Goal: Task Accomplishment & Management: Complete application form

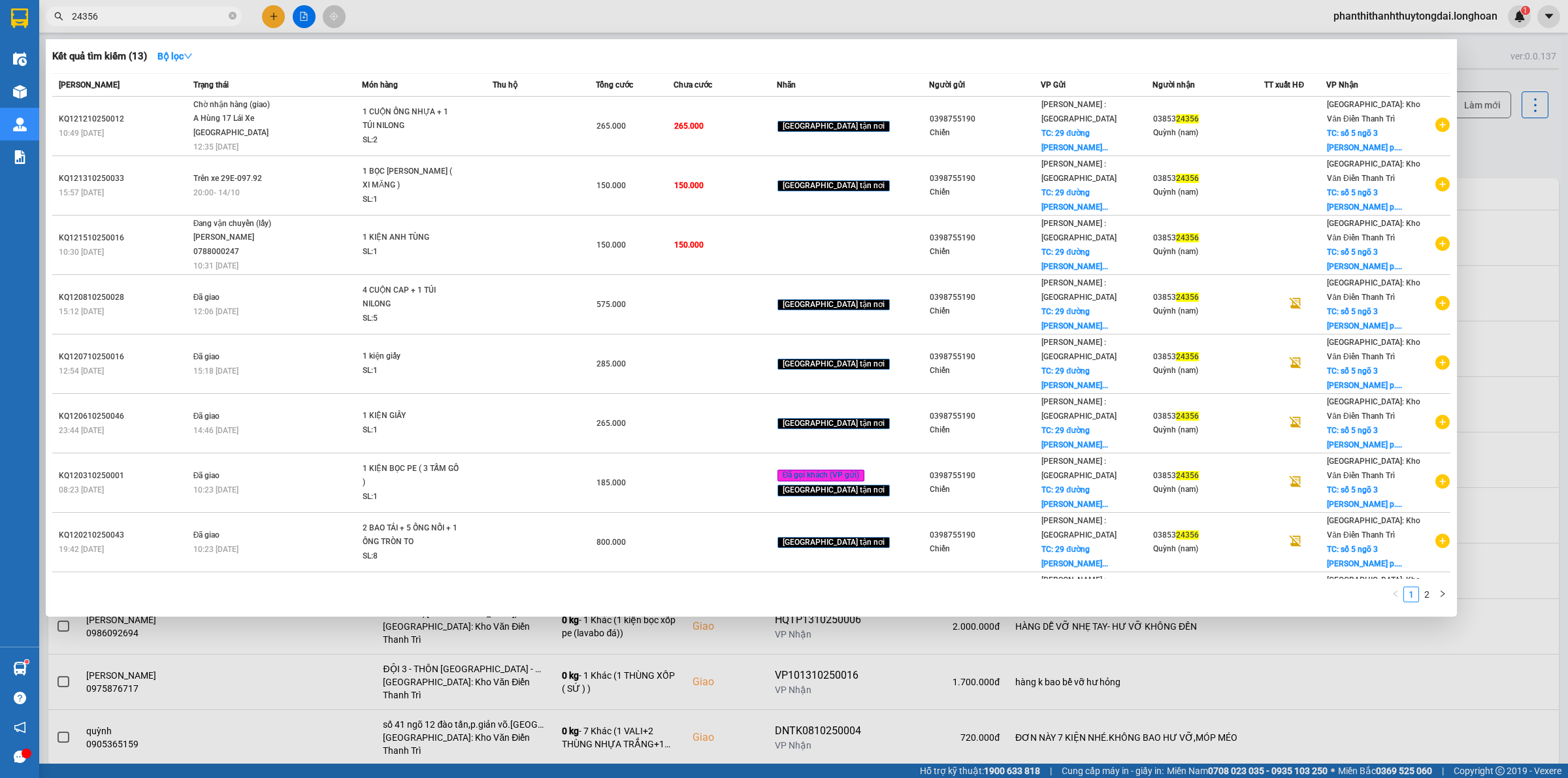
type input "24356"
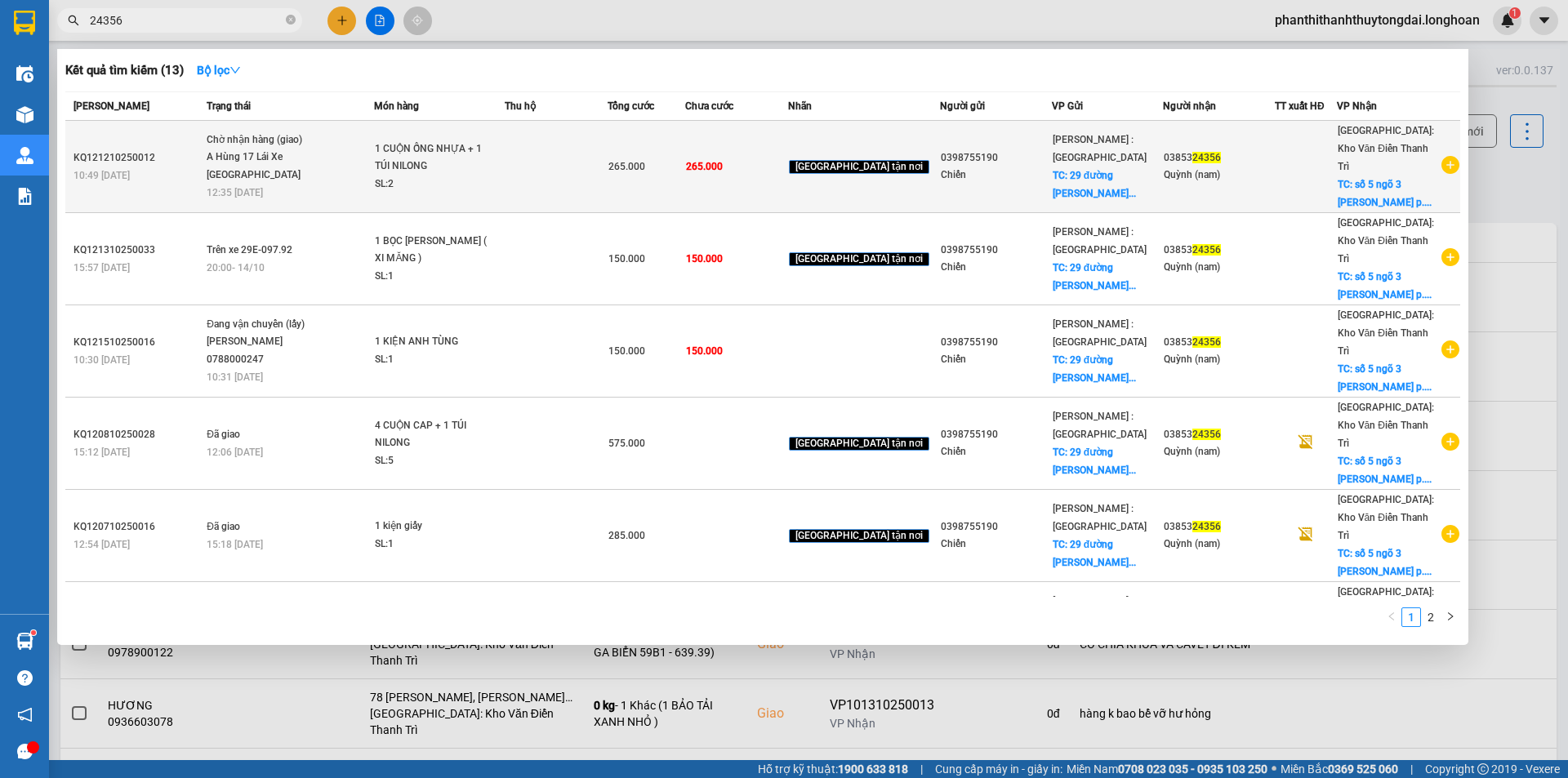
click at [582, 173] on td at bounding box center [556, 167] width 103 height 92
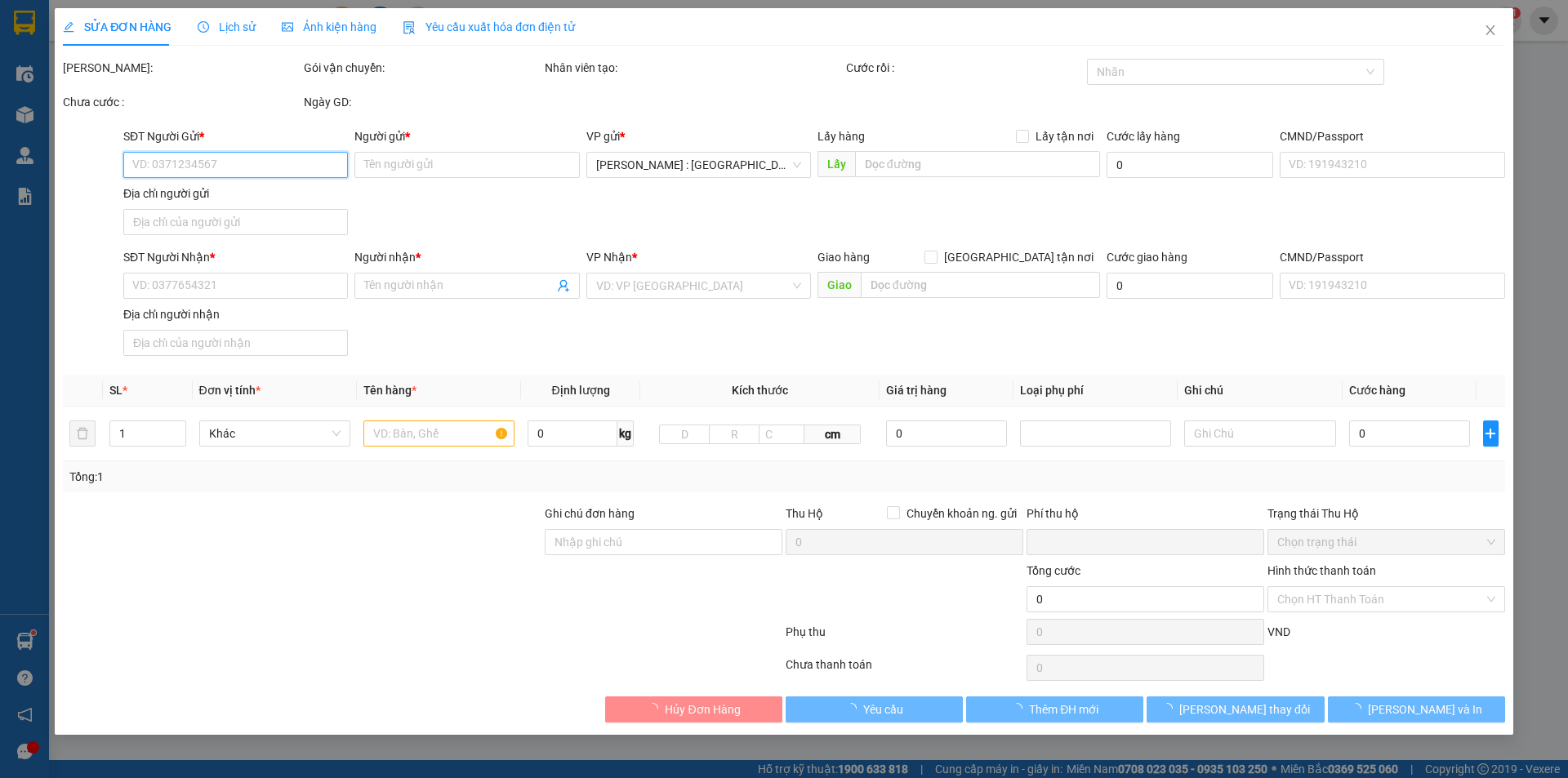
type input "0398755190"
type input "Chiến"
checkbox input "true"
type input "29 đường Ngô Quang Huy phường Thảo Điền Q2 ( TP Thủ Đức) gần hồ bơi Thảo Điền v…"
type input "0385324356"
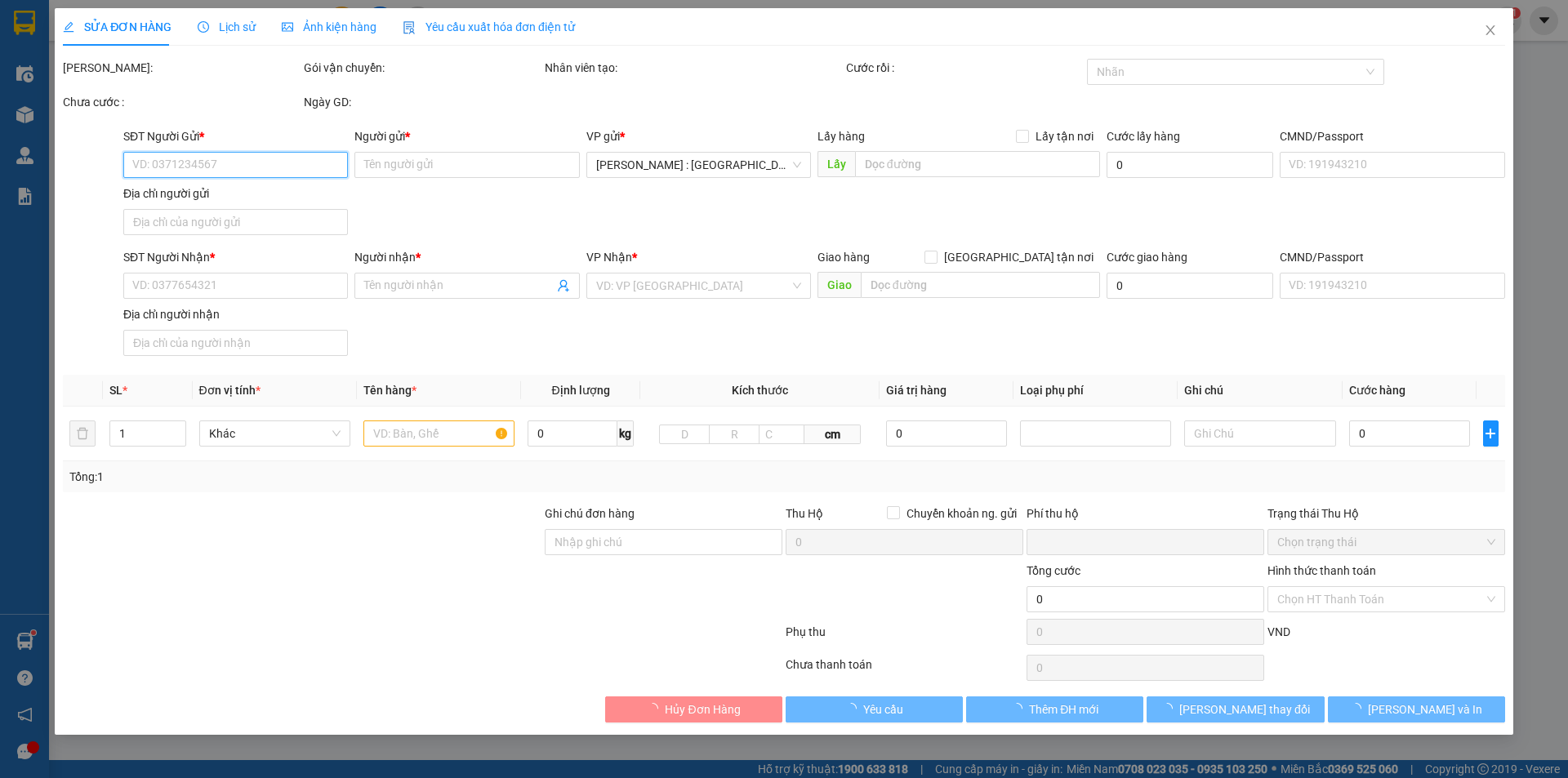
type input "Quỳnh (nam)"
checkbox input "true"
type input "số 5 ngõ 3 Ngô Đình Mẫn p. Hà Đông. thành phố Hà Nội"
type input "0"
type input "265.000"
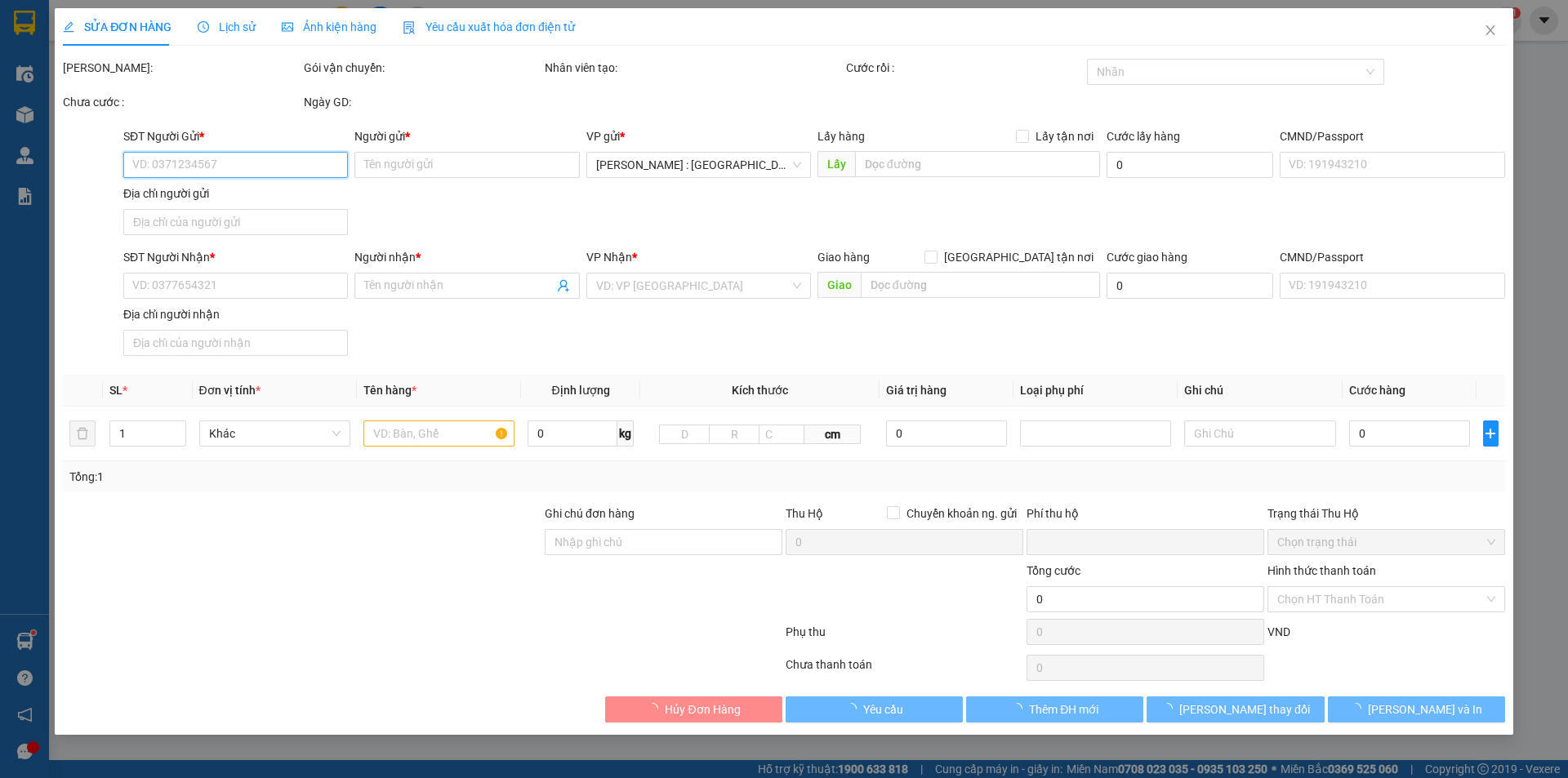
type input "265.000"
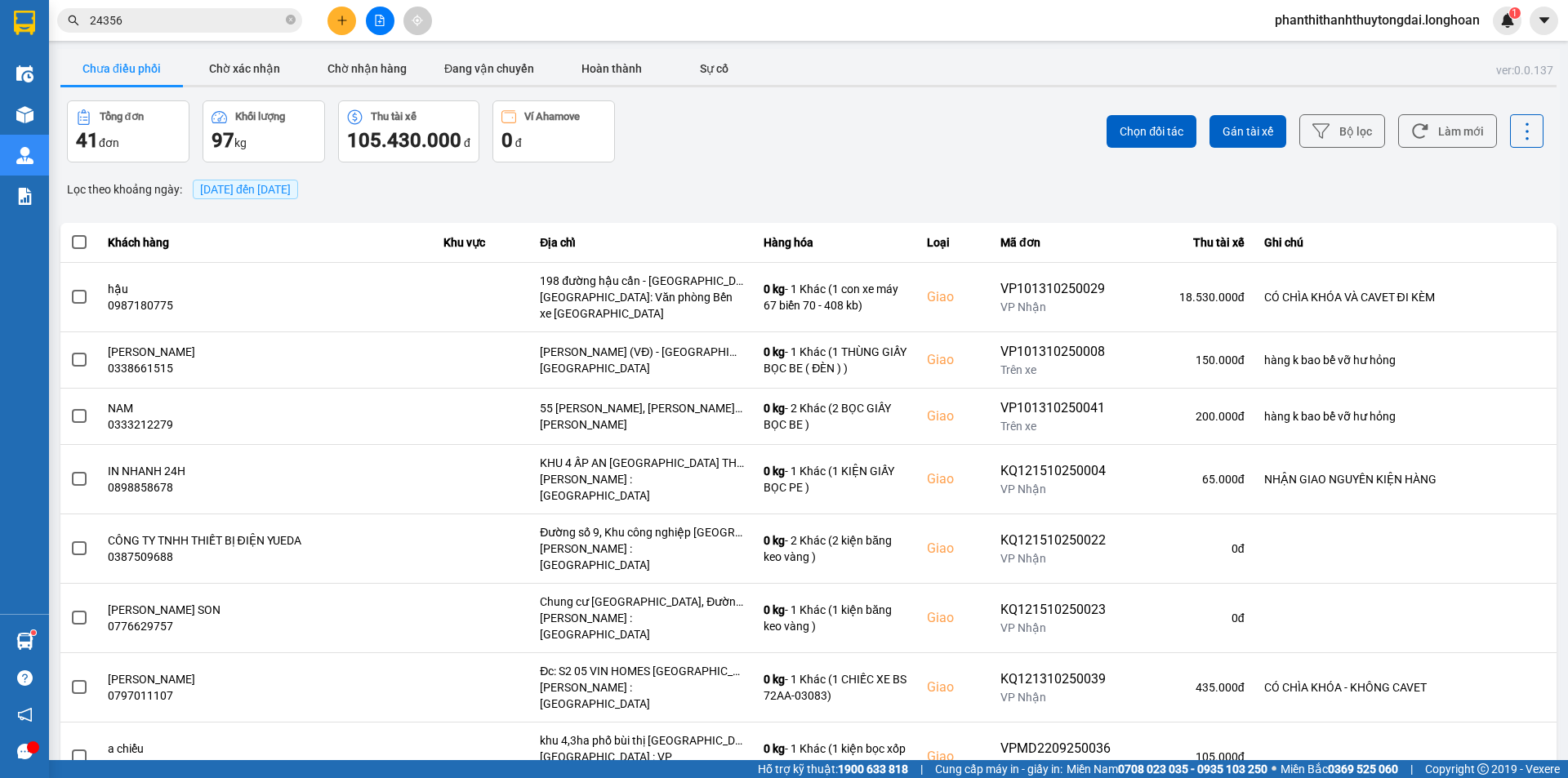
click at [150, 20] on input "24356" at bounding box center [186, 21] width 193 height 18
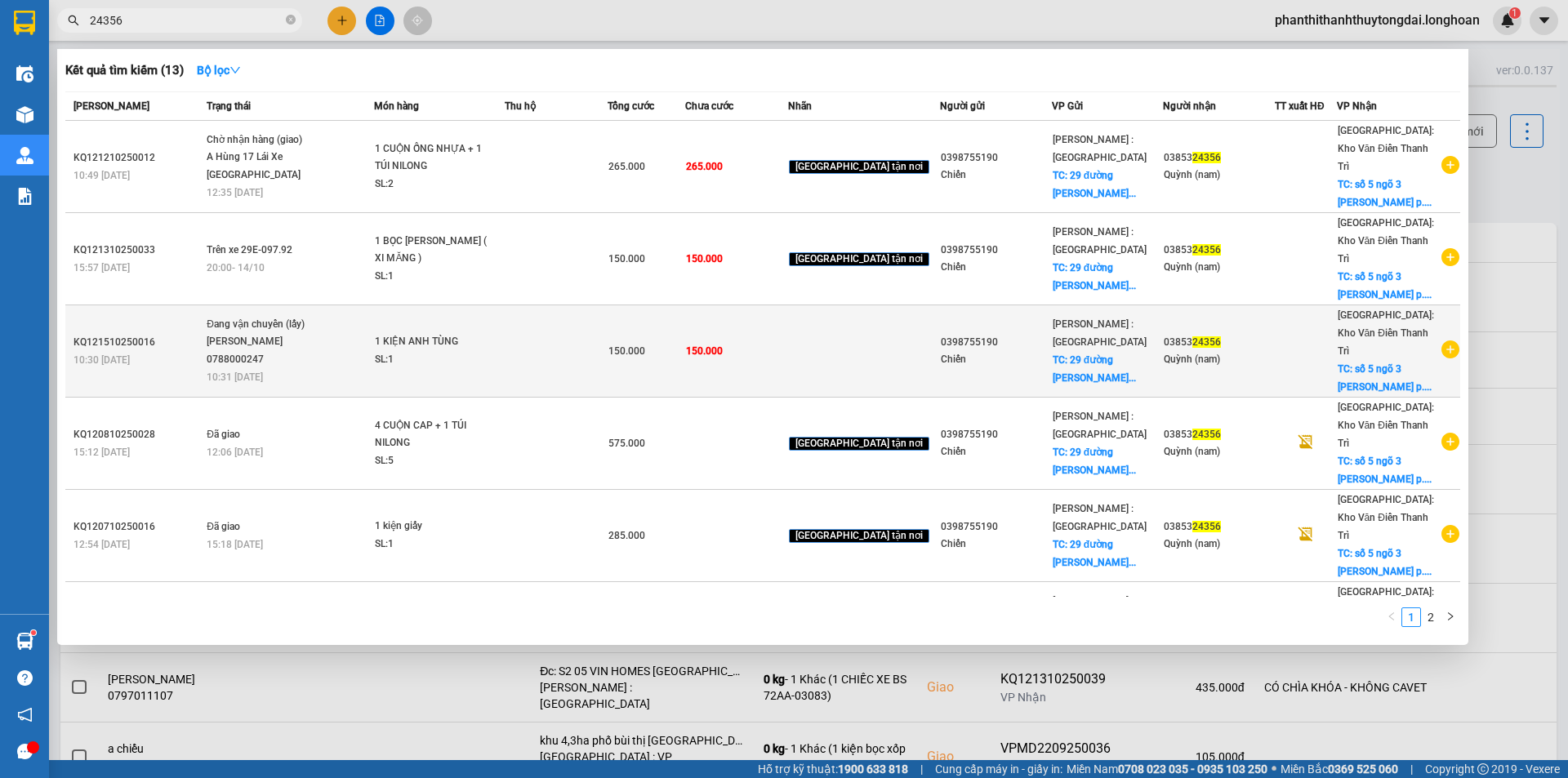
click at [327, 333] on div "NGUYỄN THIỆN THANH TÙNG 0788000247" at bounding box center [267, 350] width 122 height 35
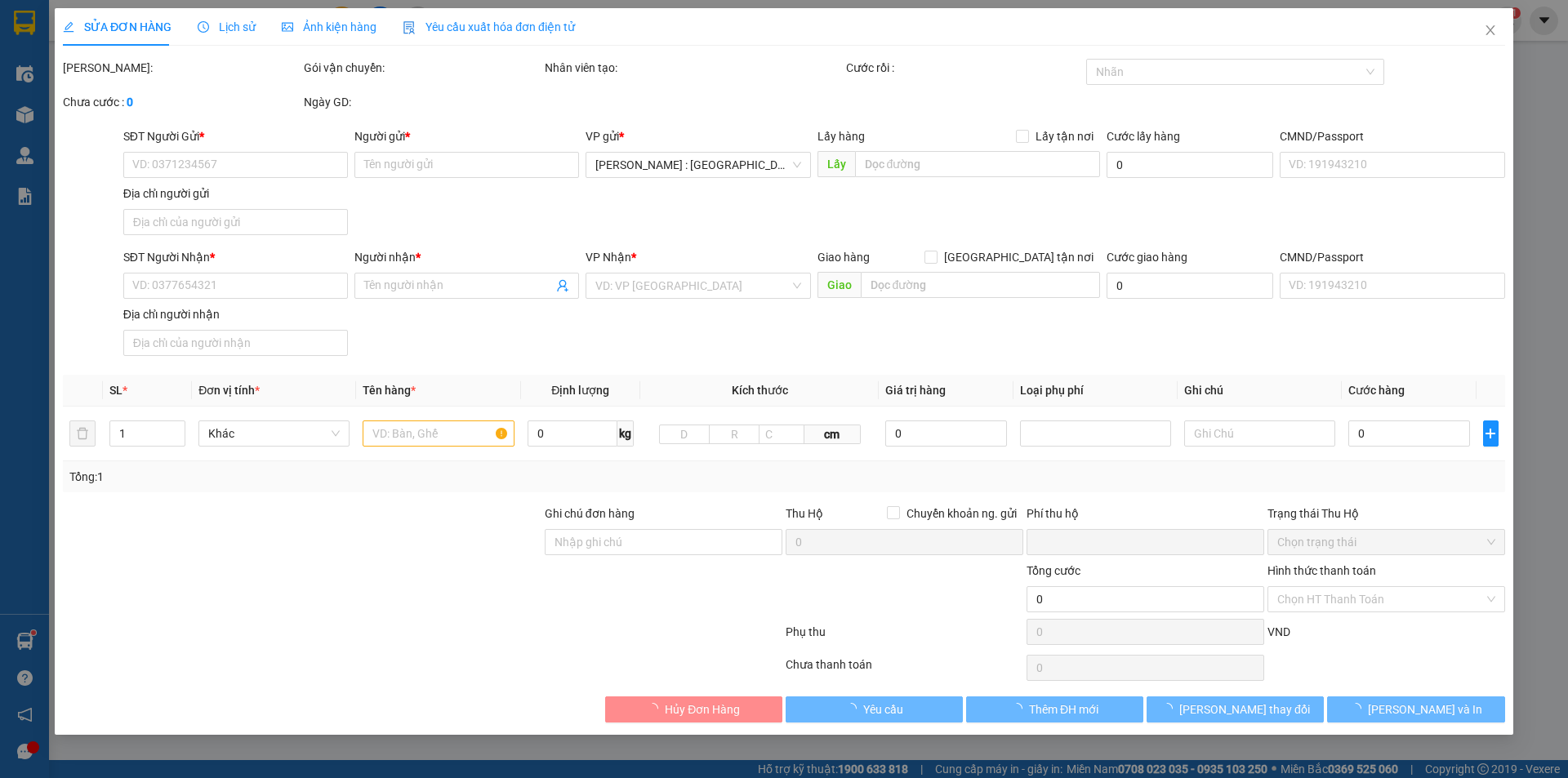
type input "0398755190"
type input "Chiến"
checkbox input "true"
type input "29 đường Ngô Quang Huy phường Thảo Điền Q2 ( TP Thủ Đức) gần hồ bơi Thảo Điền v…"
type input "0385324356"
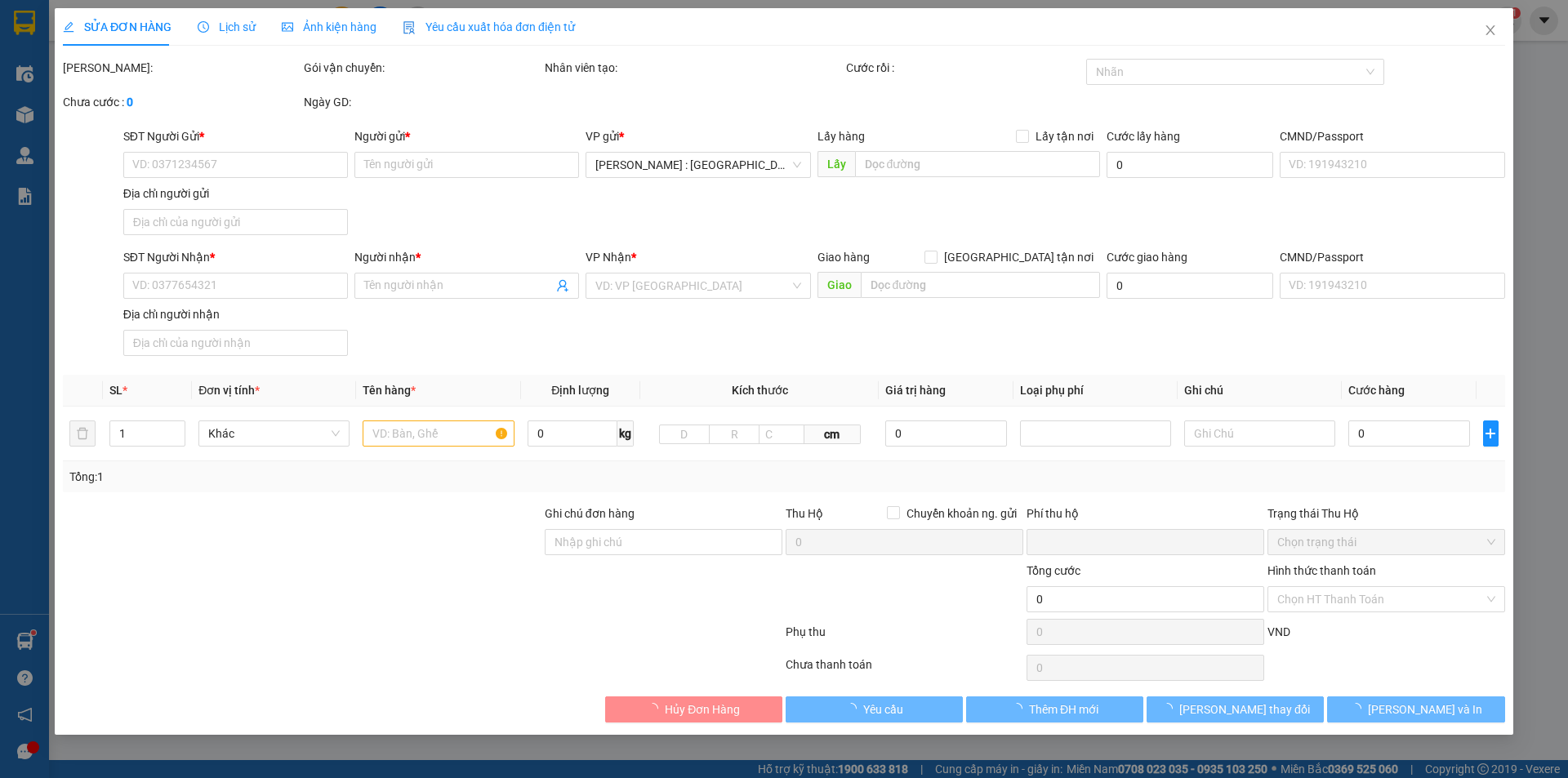
type input "Quỳnh (nam)"
checkbox input "true"
type input "số 5 ngõ 3 Ngô Đình Mẫn p. Hà Đông. thành phố Hà Nội"
type input "0"
type input "150.000"
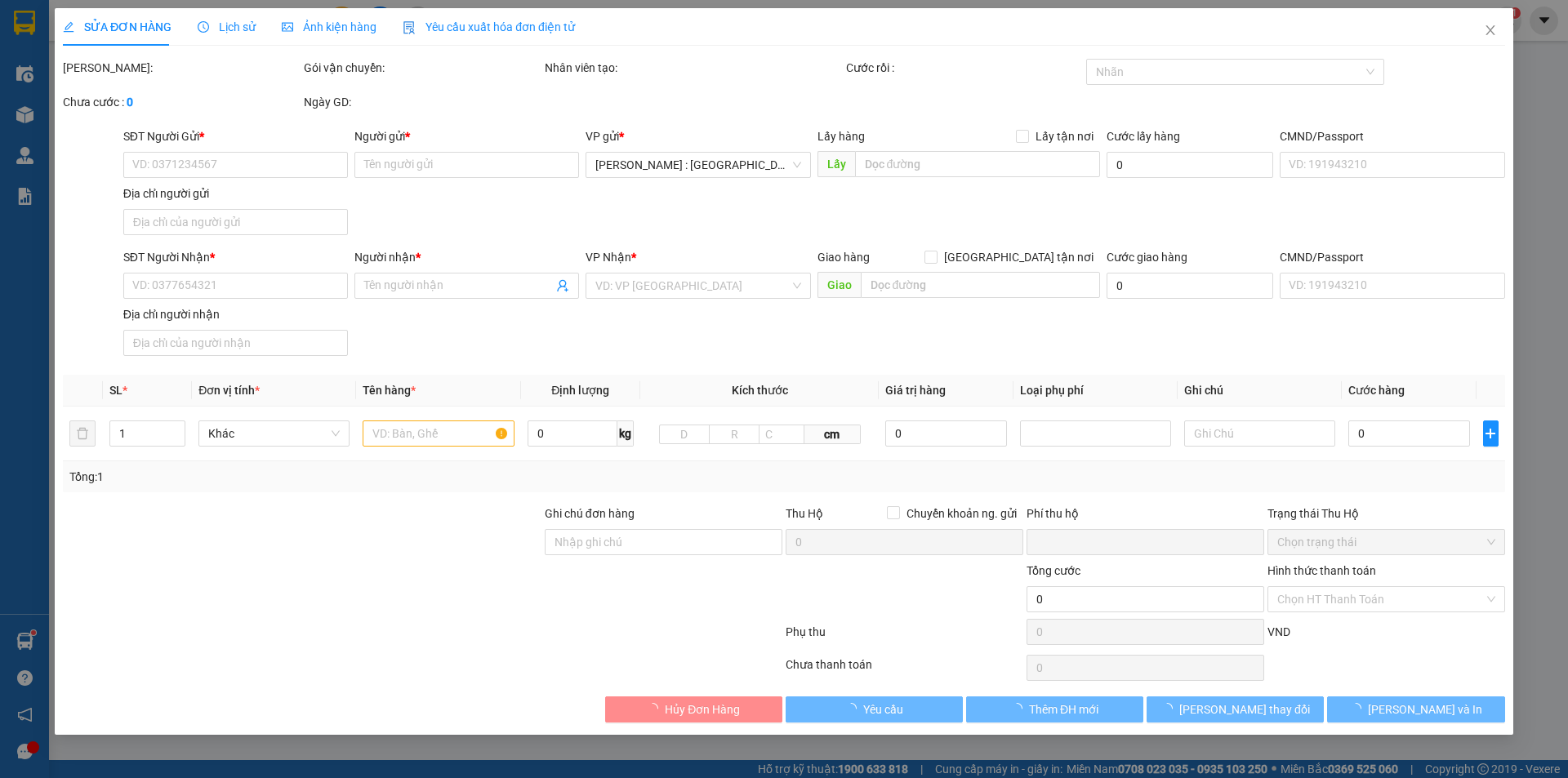
type input "150.000"
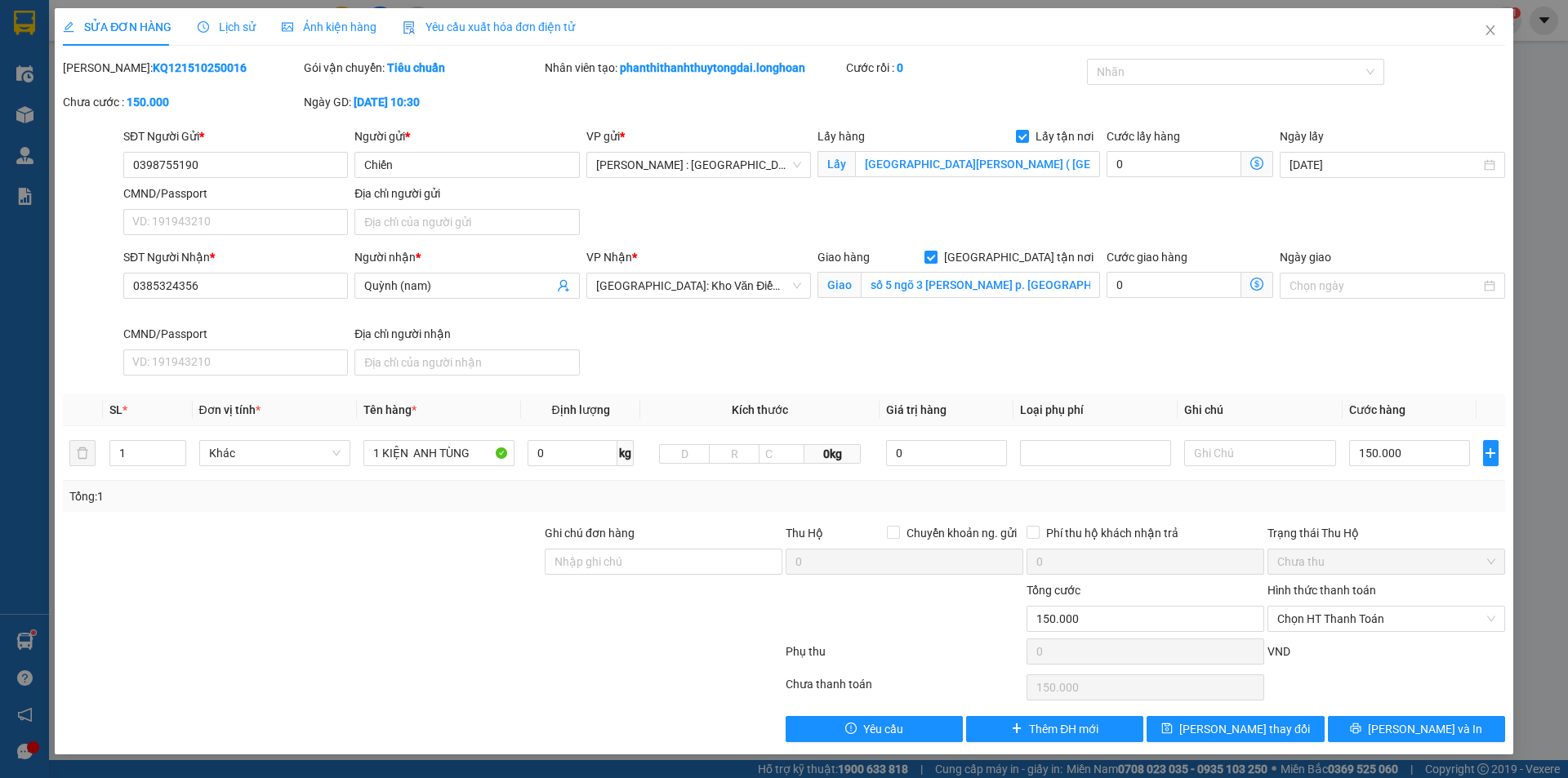
drag, startPoint x: 464, startPoint y: 667, endPoint x: 372, endPoint y: 757, distance: 128.7
click at [462, 672] on div "Total Paid Fee 0 Total UnPaid Fee 150.000 Cash Collection Total Fee Mã ĐH: KQ12…" at bounding box center [784, 400] width 1442 height 683
click at [613, 661] on div at bounding box center [422, 655] width 722 height 32
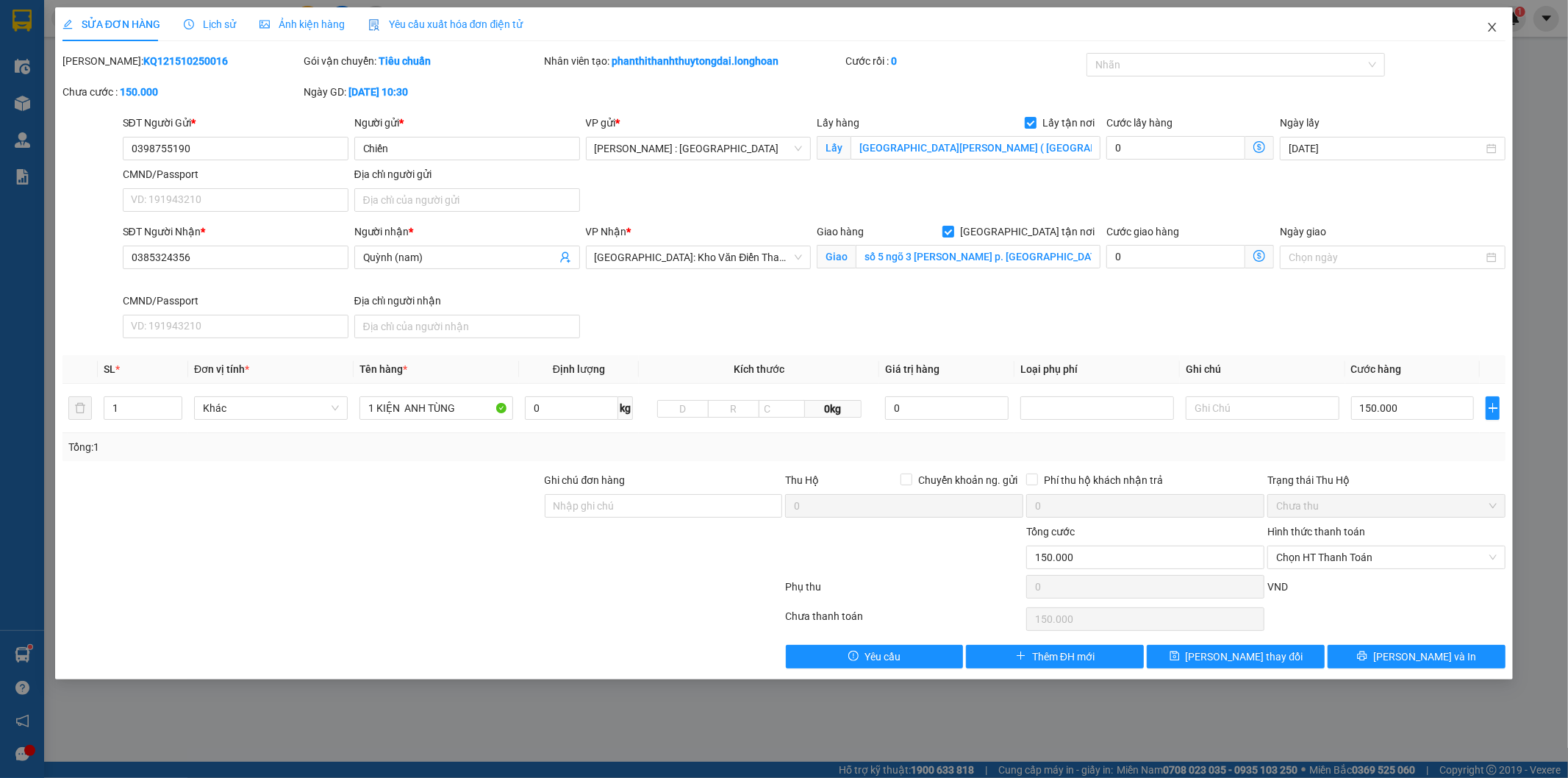
click at [1498, 33] on span "Close" at bounding box center [1492, 28] width 41 height 41
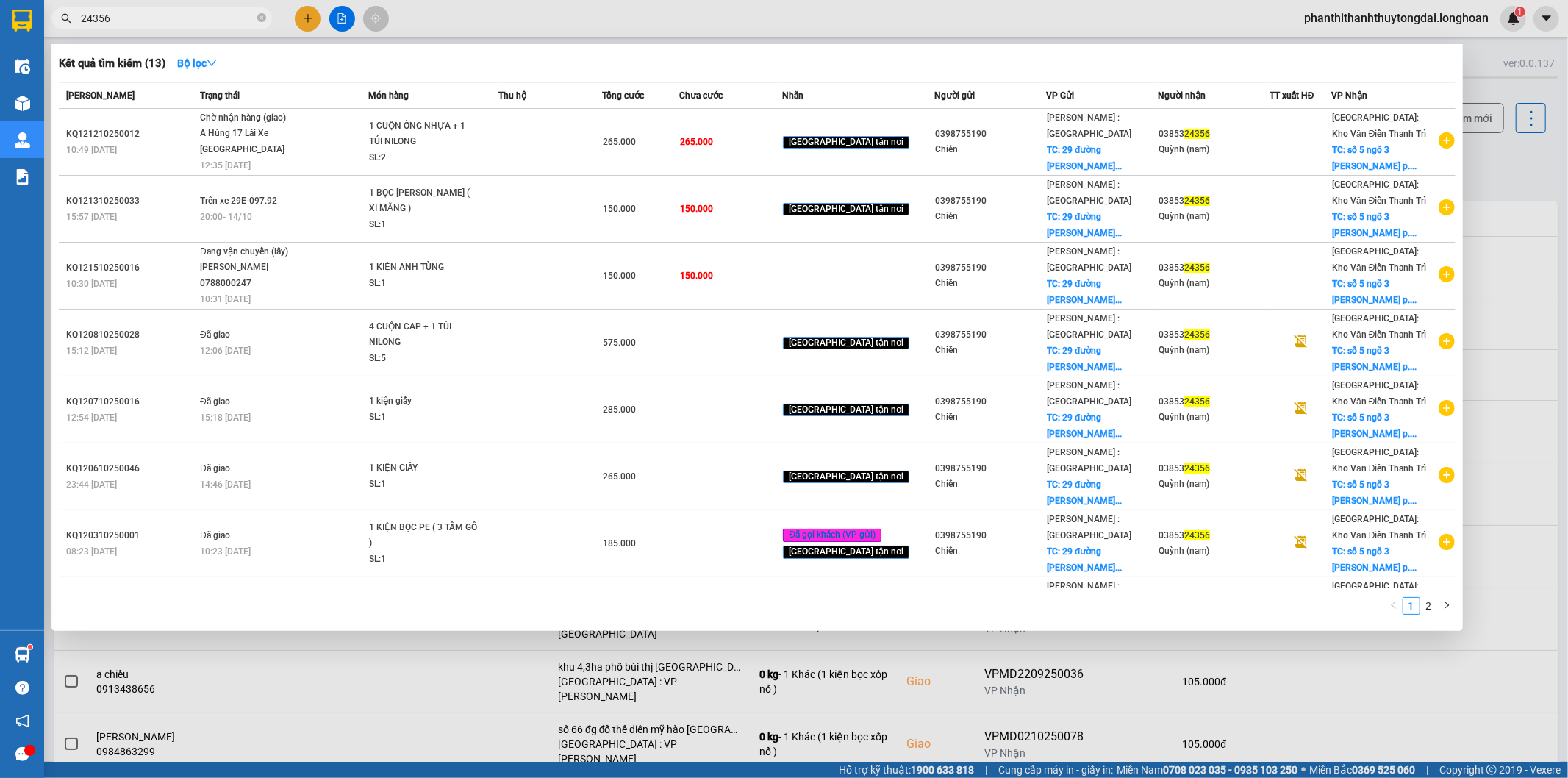
click at [221, 19] on input "24356" at bounding box center [168, 19] width 174 height 16
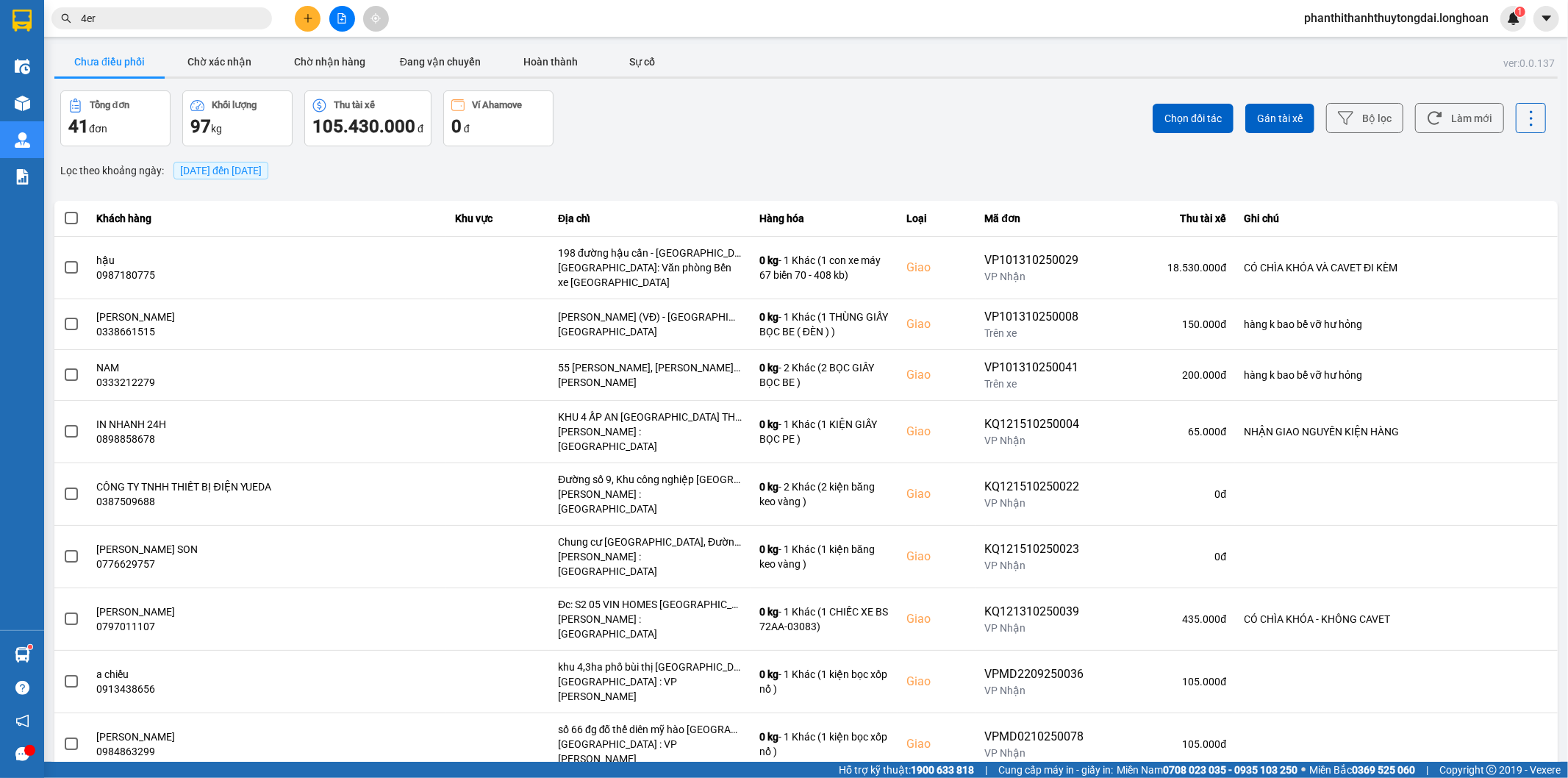
type input "4er"
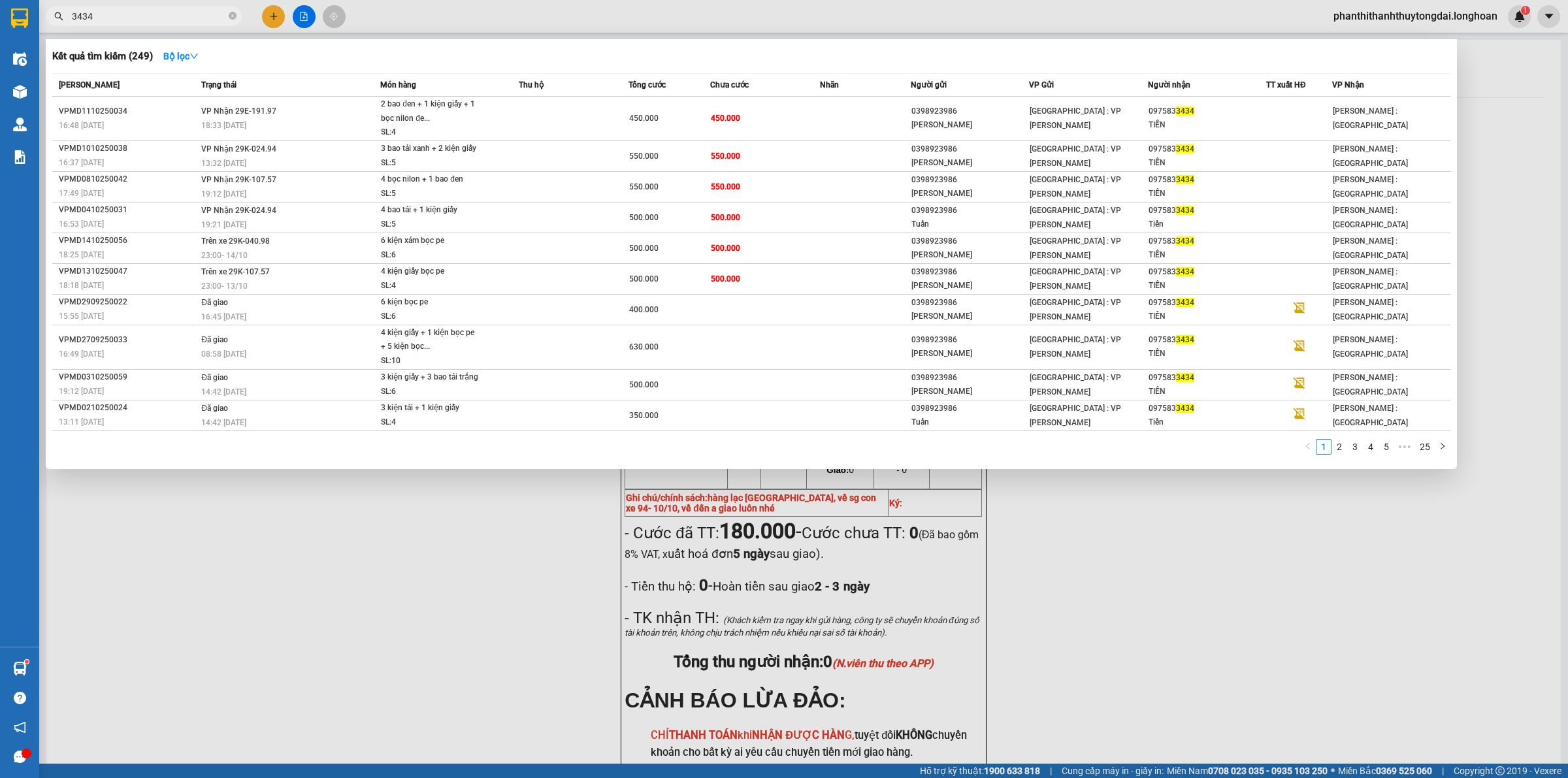
click at [167, 17] on input "3434" at bounding box center [149, 17] width 154 height 14
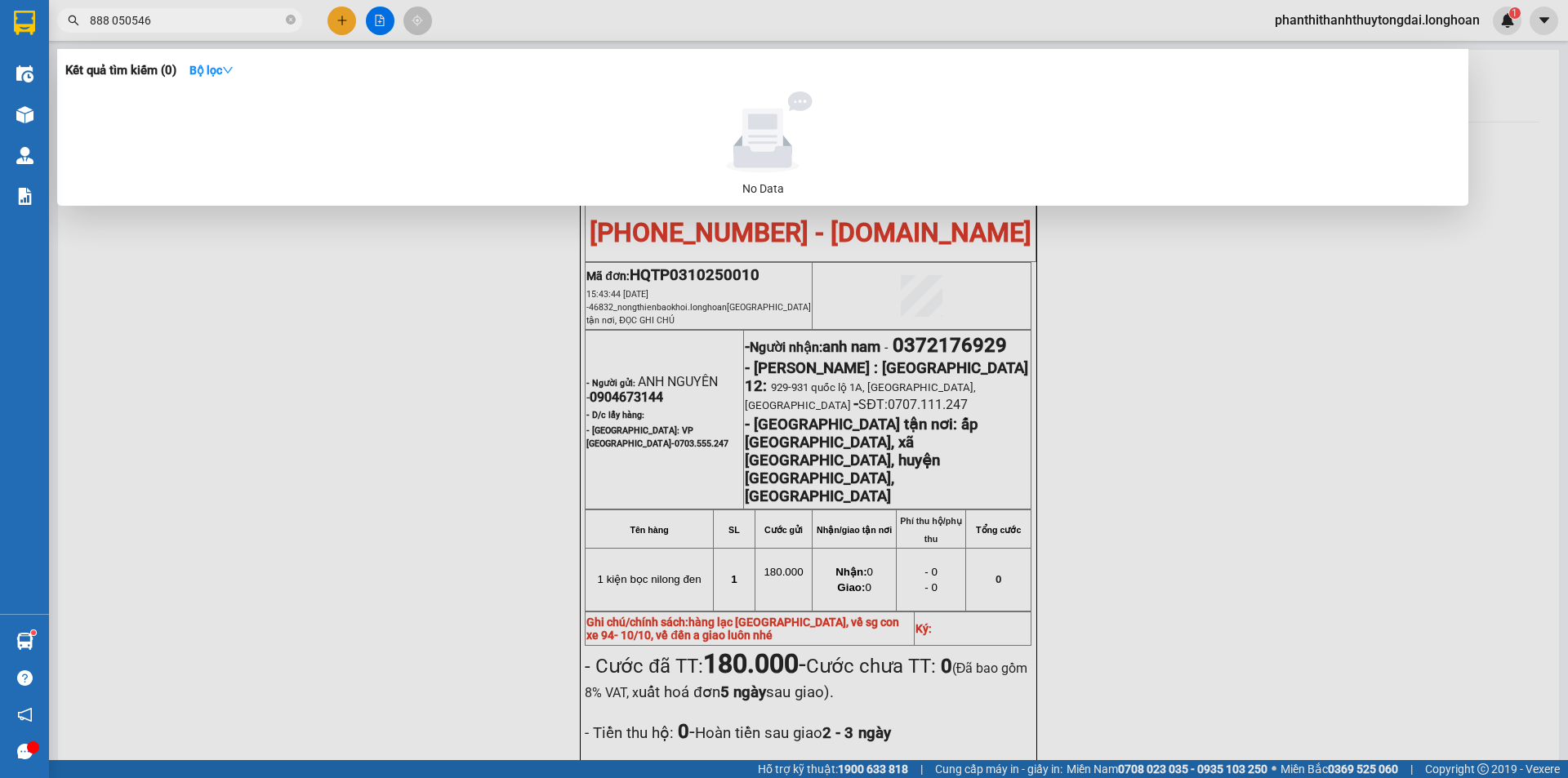
click at [116, 22] on input "888 050546" at bounding box center [186, 21] width 193 height 18
click at [113, 22] on input "888 050546" at bounding box center [186, 21] width 193 height 18
click at [91, 17] on input "888050546" at bounding box center [186, 21] width 193 height 18
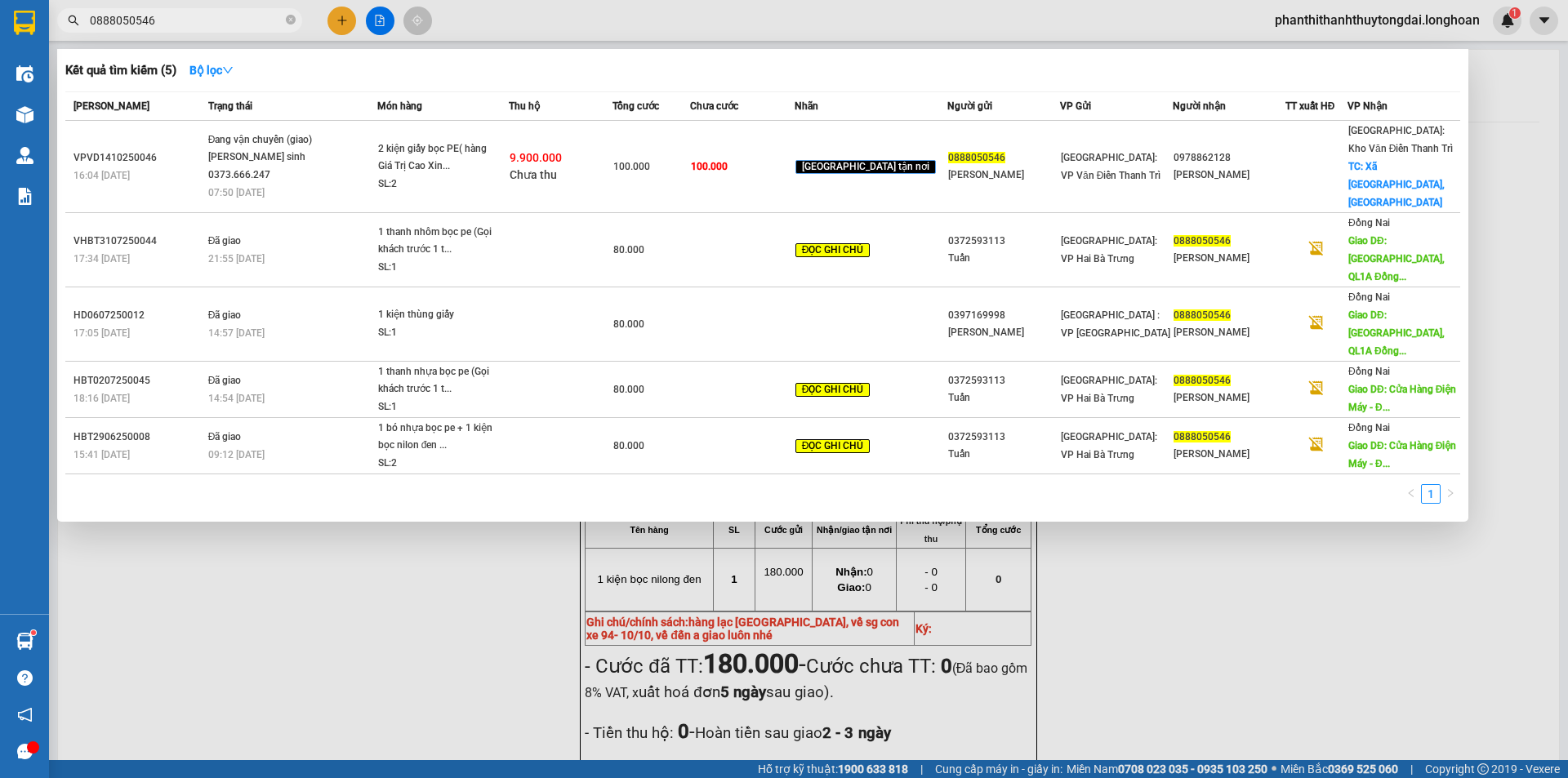
type input "0888050546"
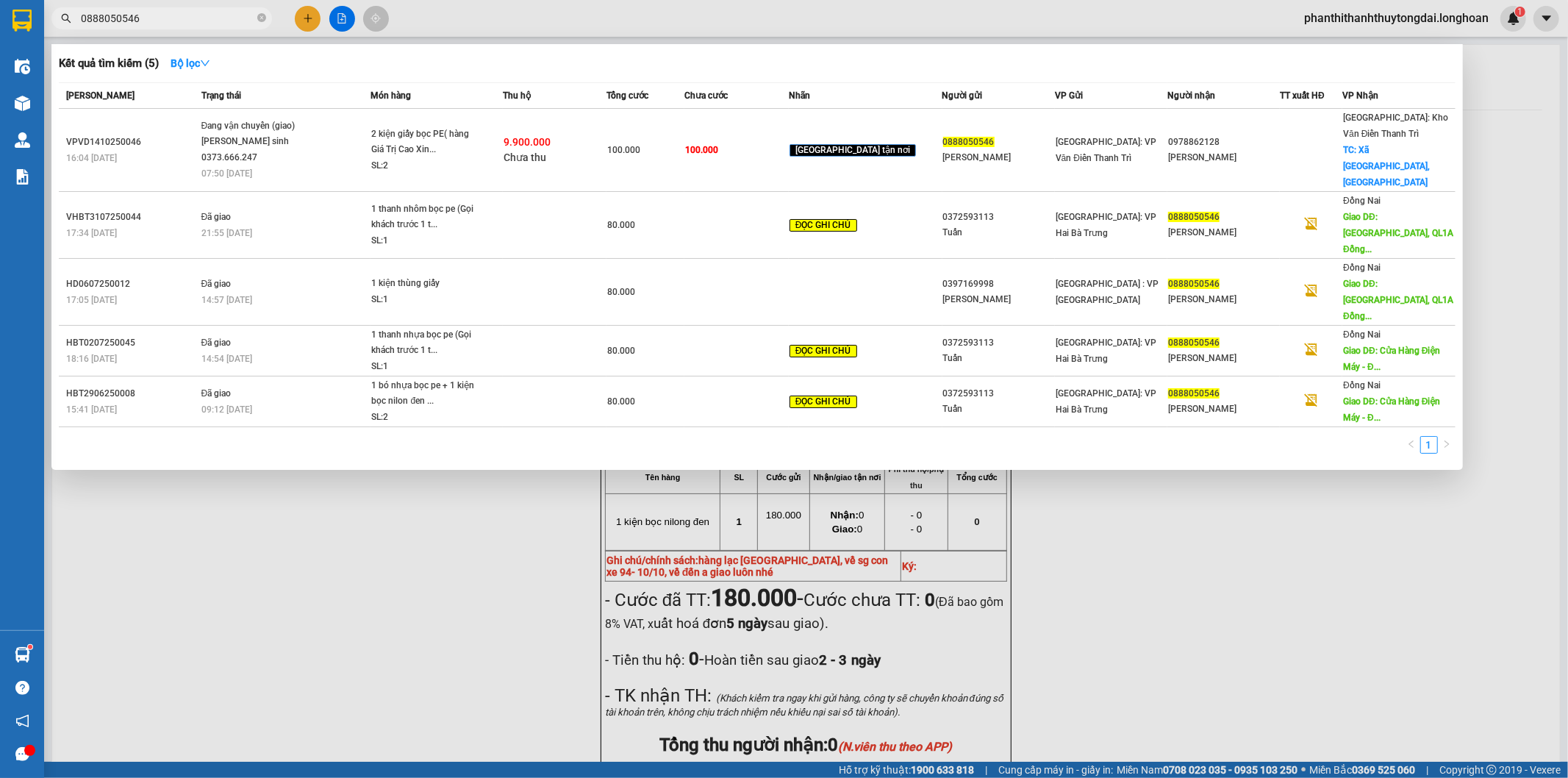
click at [310, 16] on div at bounding box center [784, 389] width 1568 height 778
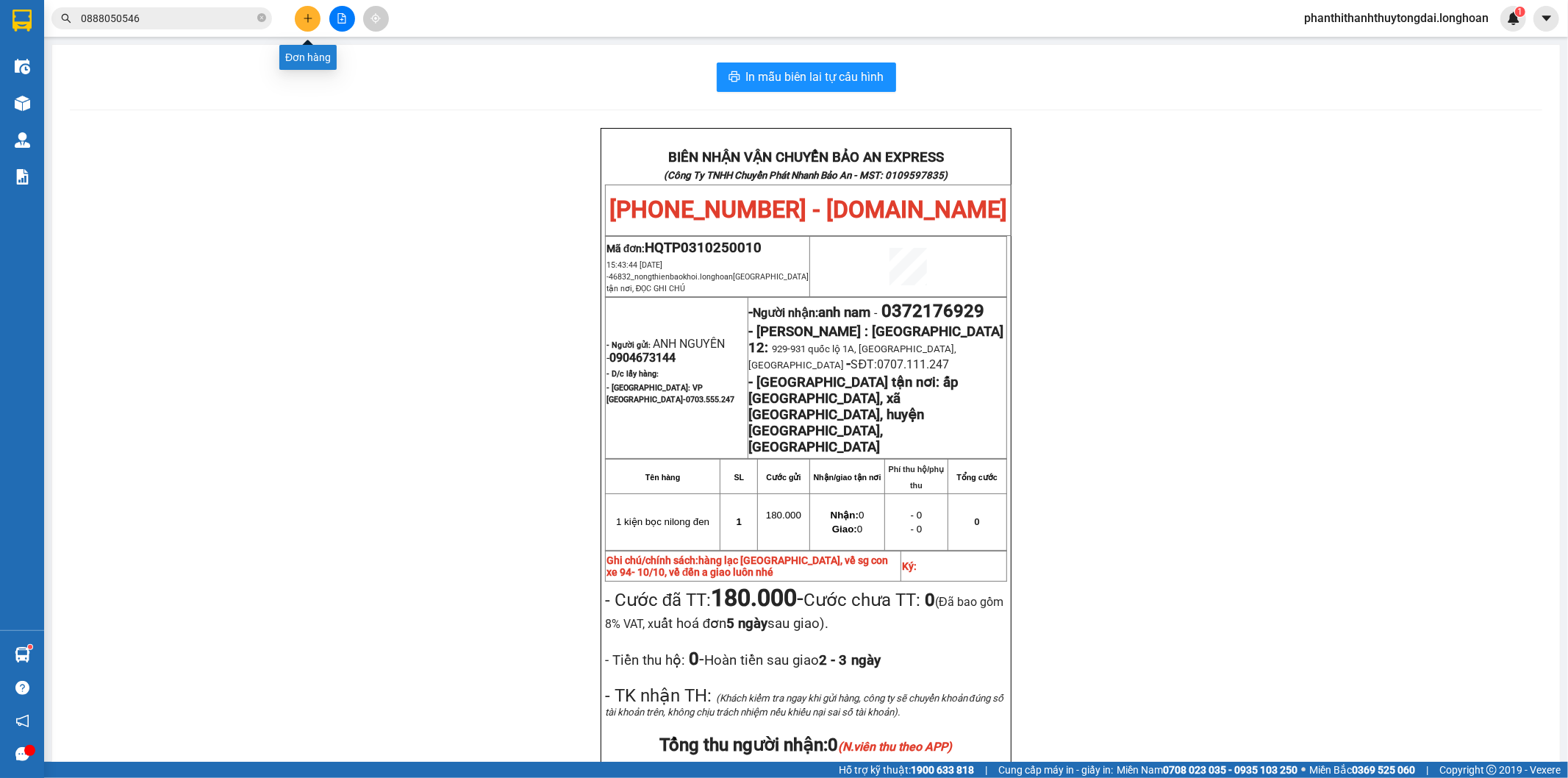
click at [313, 9] on button at bounding box center [308, 19] width 26 height 26
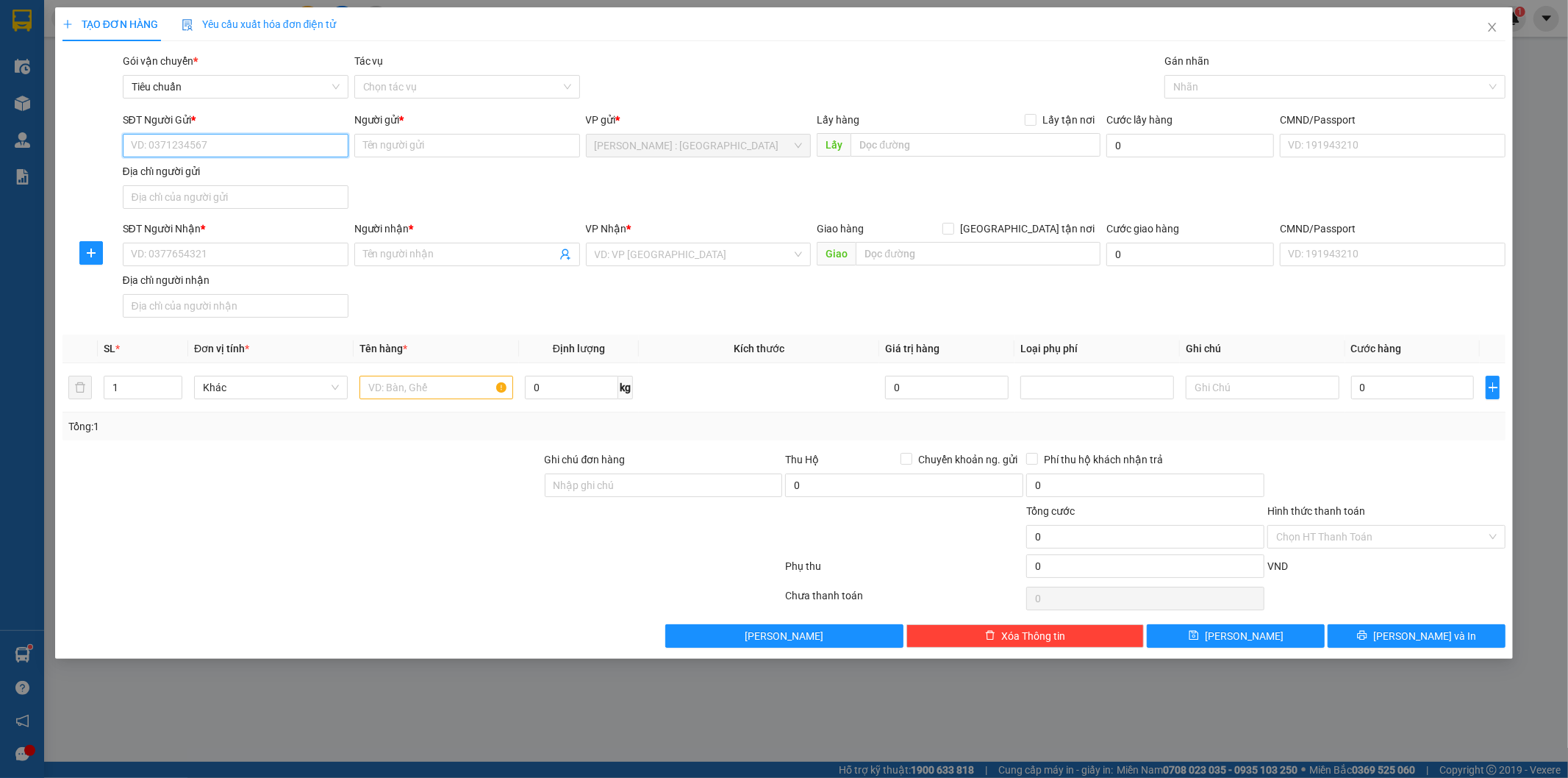
click at [306, 149] on input "SĐT Người Gửi *" at bounding box center [235, 145] width 225 height 24
type input "0"
